Goal: Navigation & Orientation: Find specific page/section

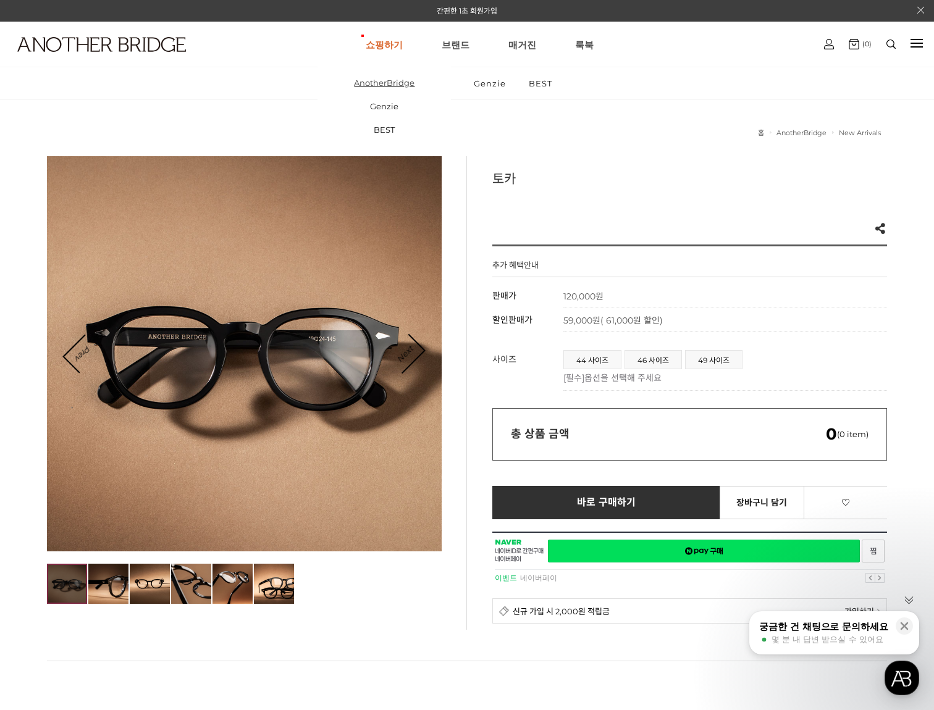
click at [378, 88] on link "AnotherBridge" at bounding box center [383, 82] width 133 height 23
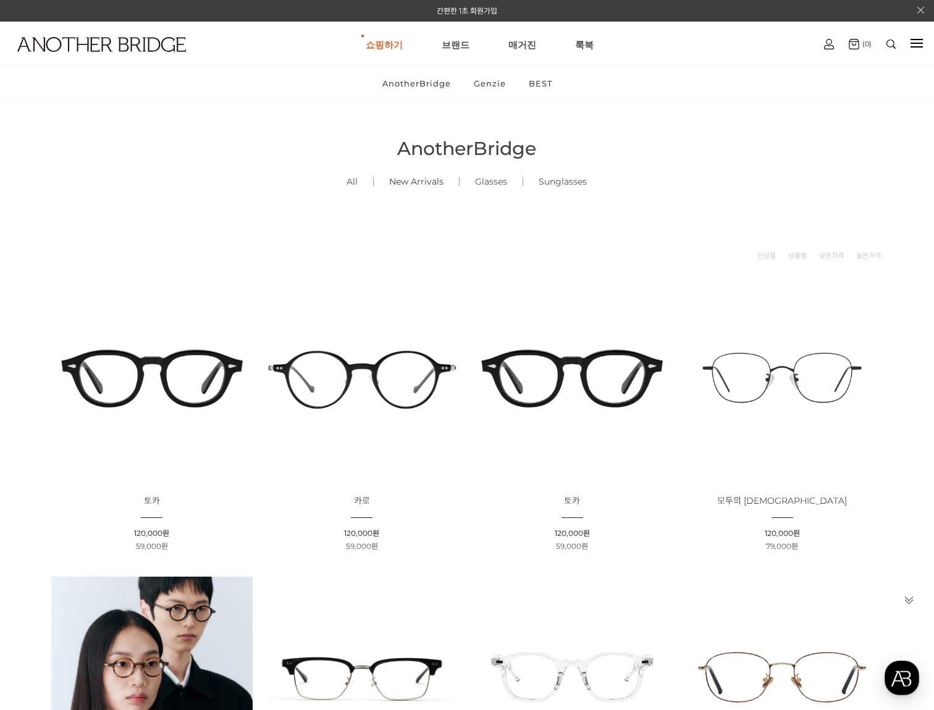
click at [427, 185] on link "New Arrivals ()" at bounding box center [416, 182] width 85 height 42
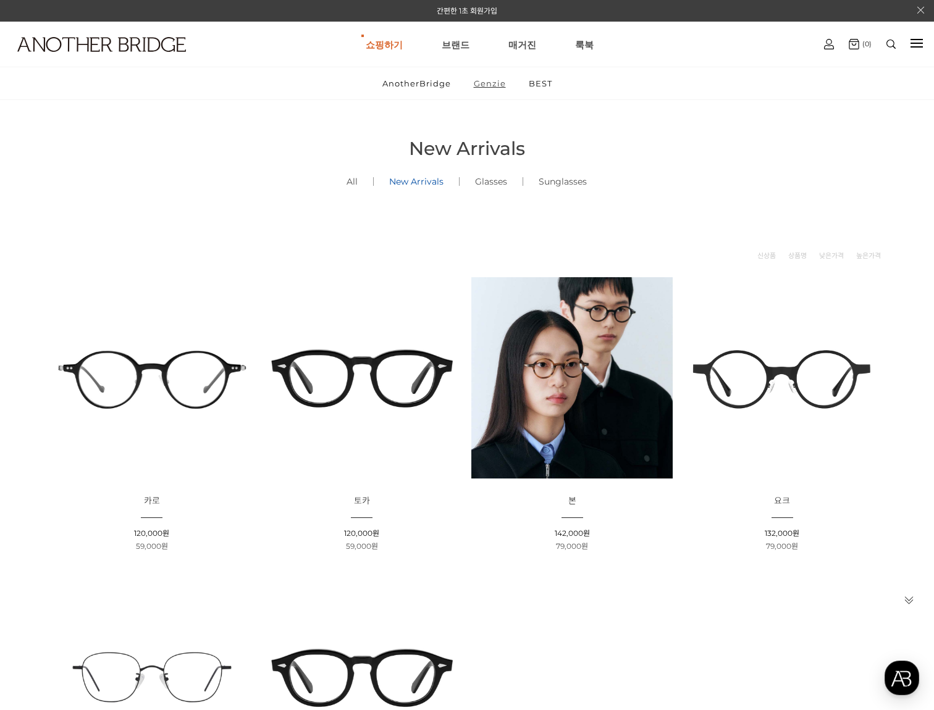
click at [487, 83] on link "Genzie" at bounding box center [489, 83] width 53 height 32
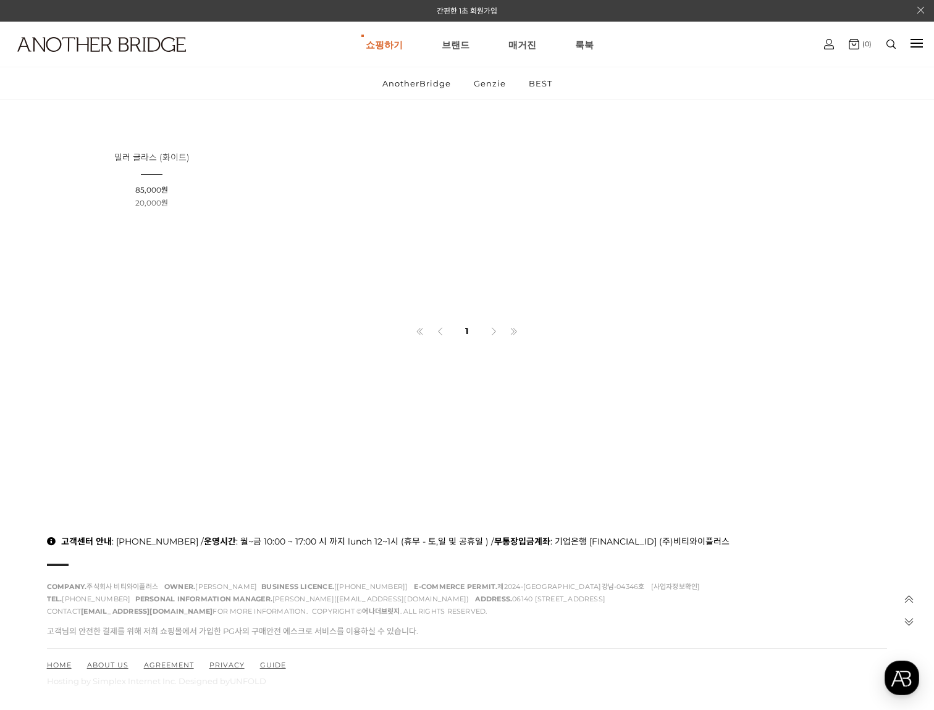
scroll to position [4513, 0]
